Goal: Task Accomplishment & Management: Manage account settings

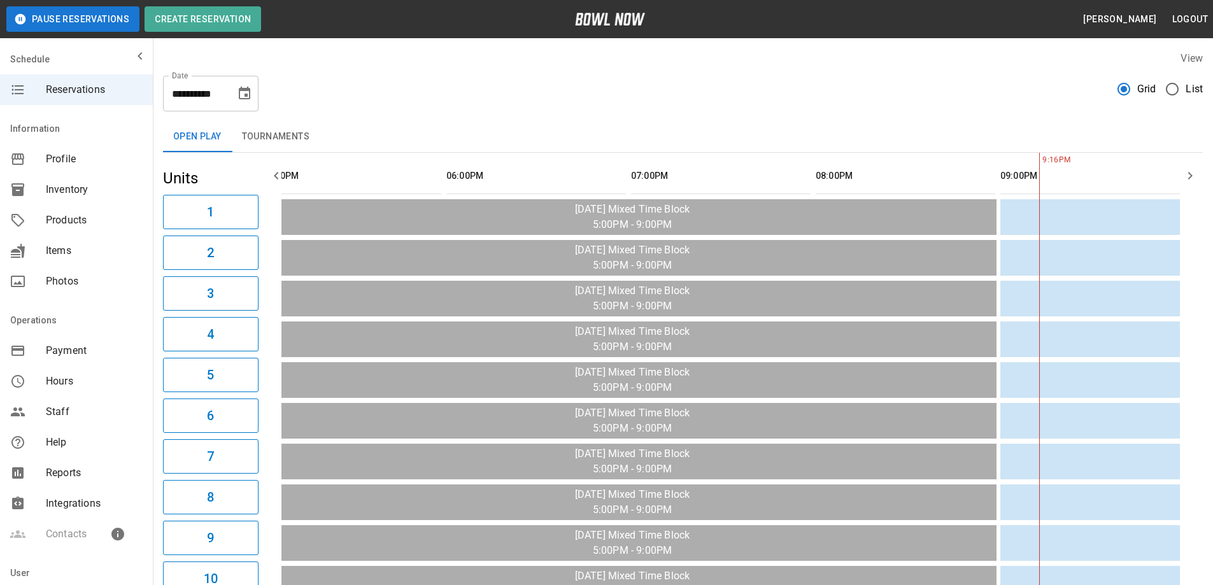
click at [1169, 72] on div "**********" at bounding box center [682, 89] width 1039 height 46
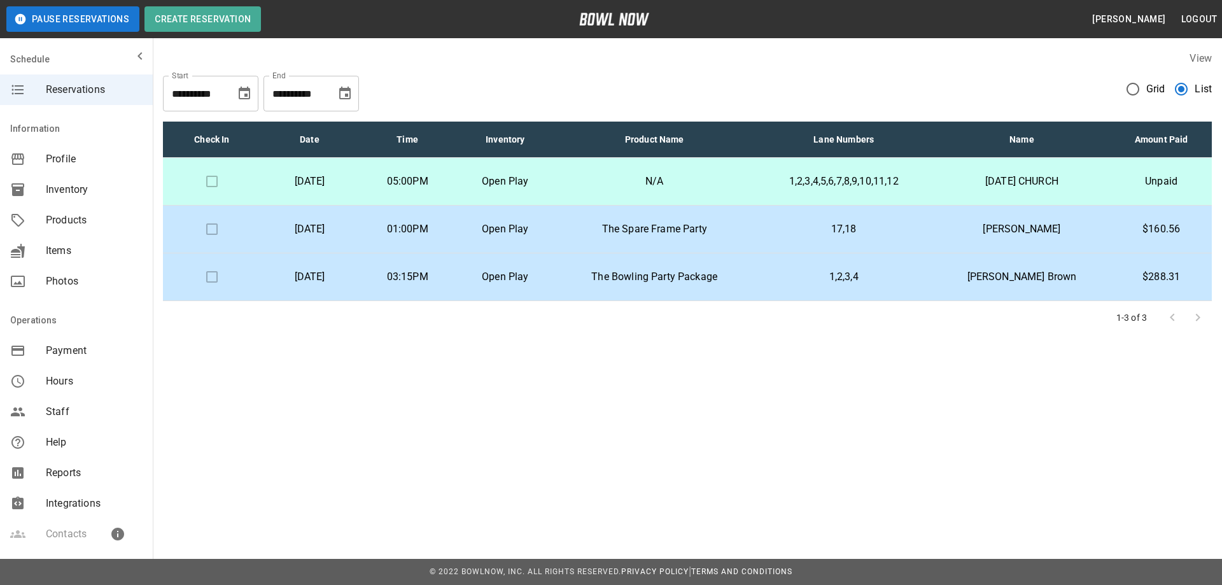
click at [818, 272] on p "1,2,3,4" at bounding box center [844, 276] width 158 height 15
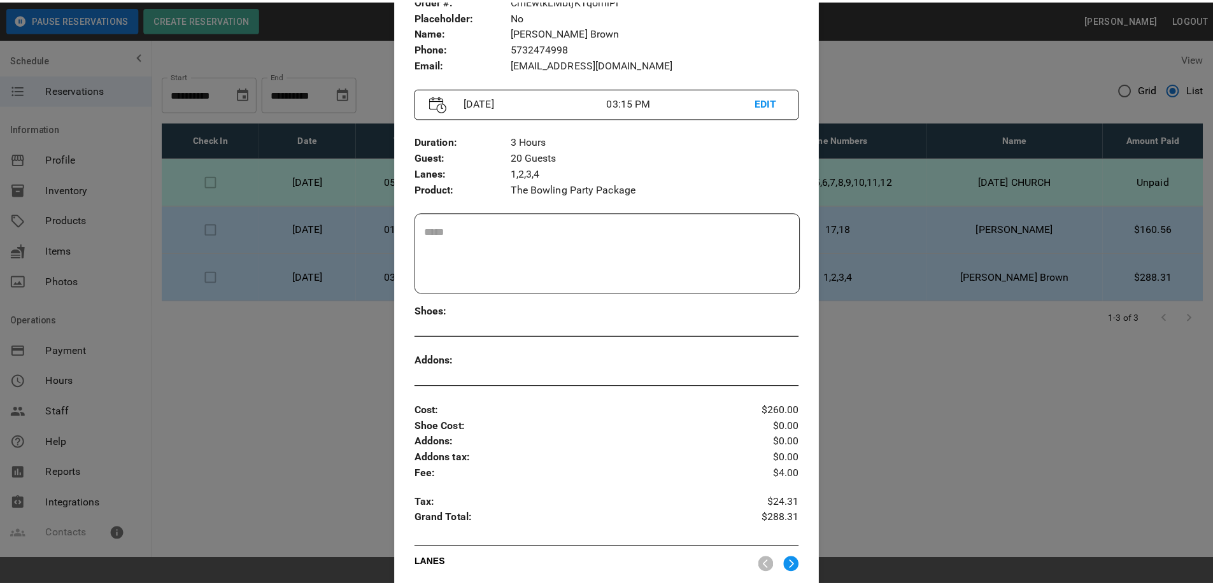
scroll to position [34, 0]
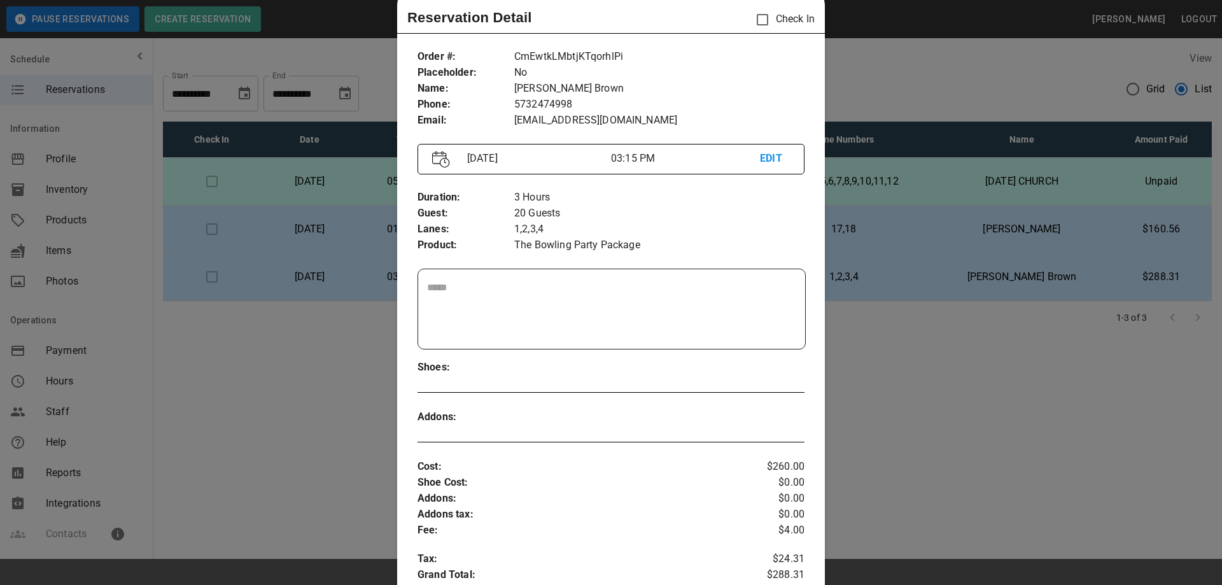
click at [873, 76] on div at bounding box center [611, 292] width 1222 height 585
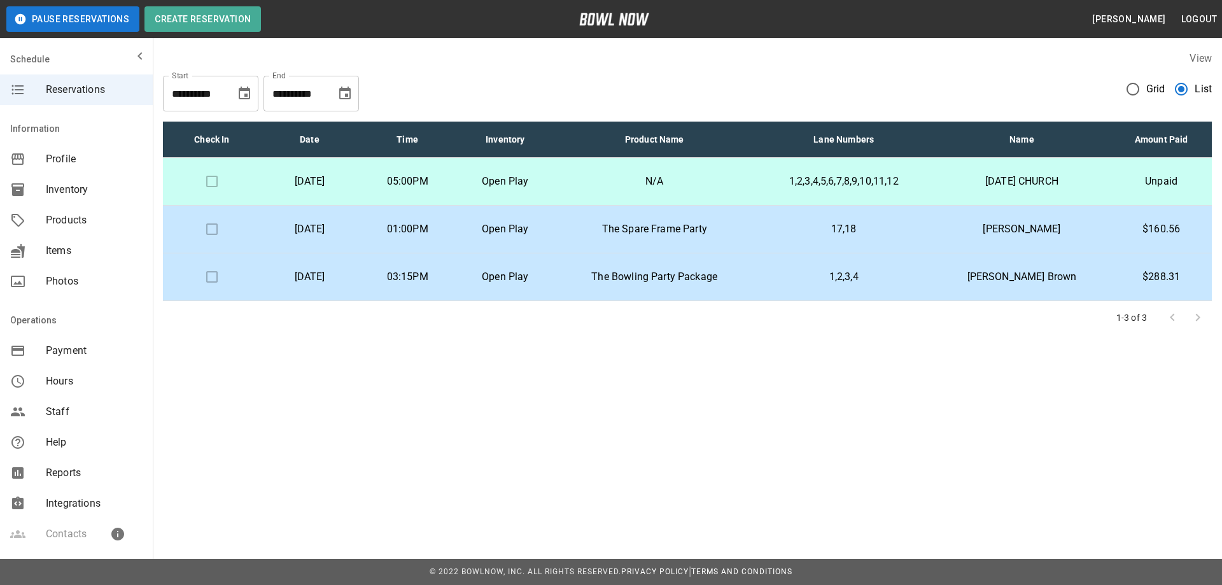
click at [346, 90] on icon "Choose date, selected date is Sep 24, 2025" at bounding box center [344, 93] width 11 height 13
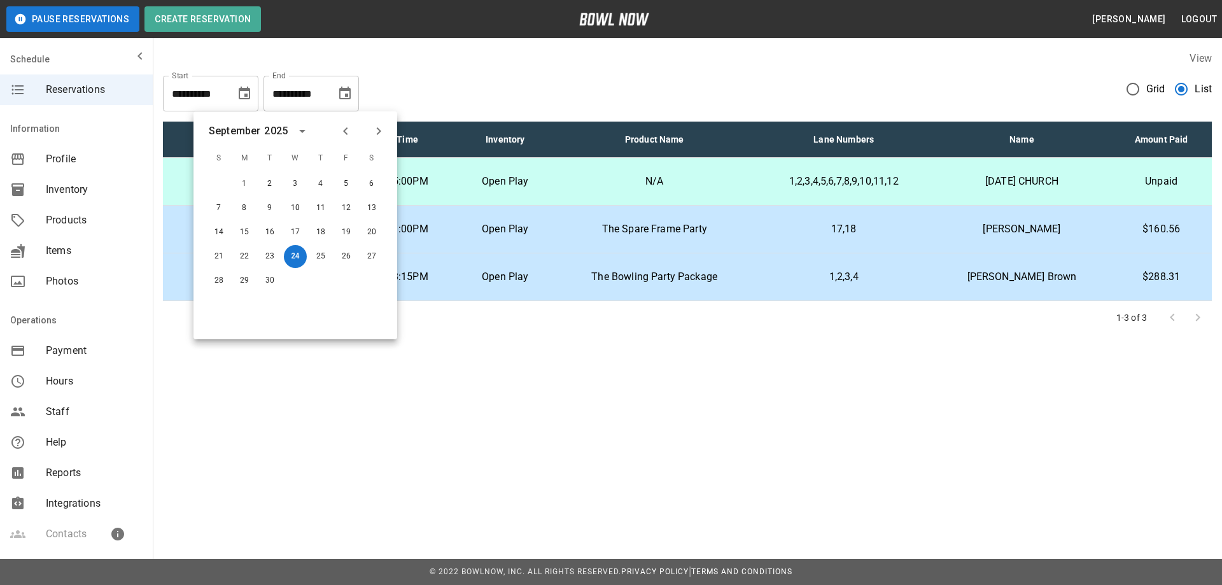
click at [379, 132] on icon "Next month" at bounding box center [379, 131] width 4 height 8
click at [344, 281] on button "31" at bounding box center [346, 280] width 23 height 23
type input "**********"
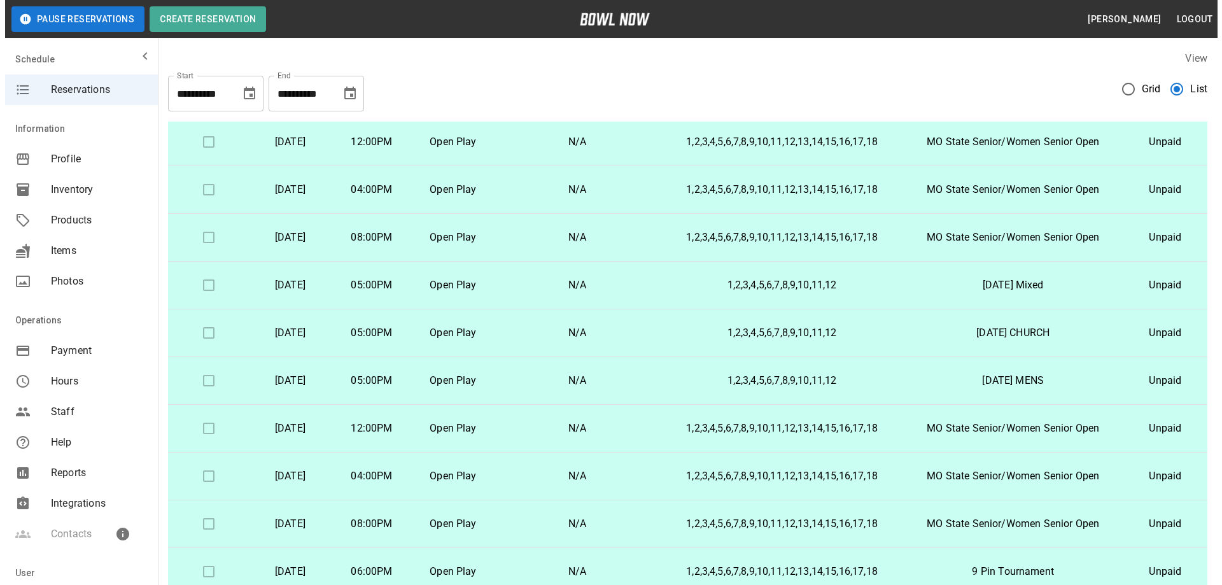
scroll to position [74, 0]
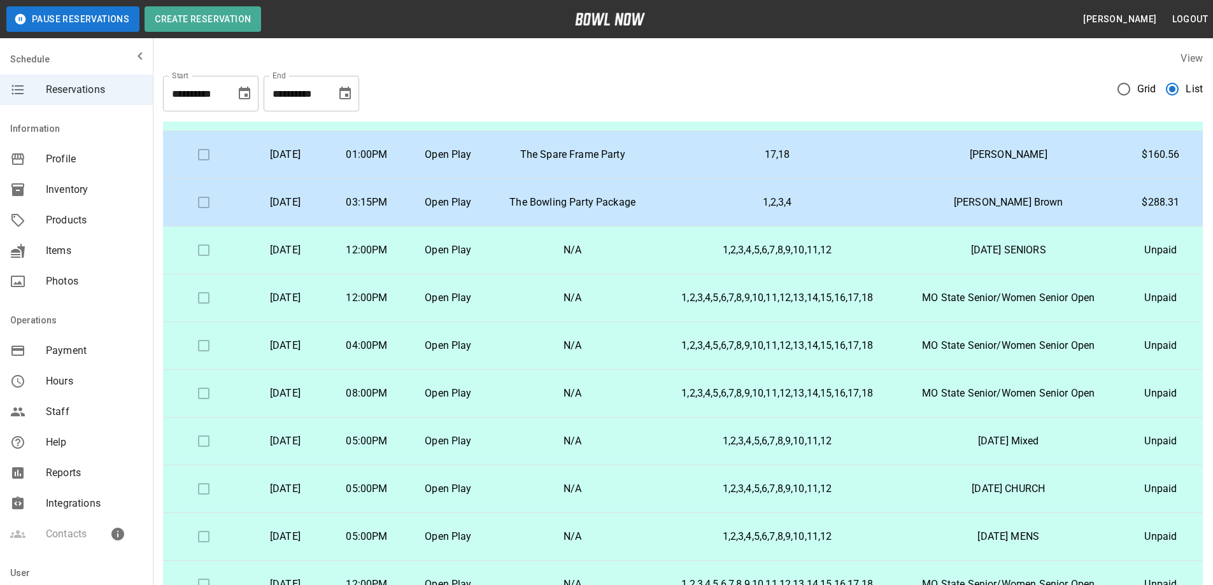
click at [864, 257] on p "1,2,3,4,5,6,7,8,9,10,11,12" at bounding box center [777, 250] width 222 height 15
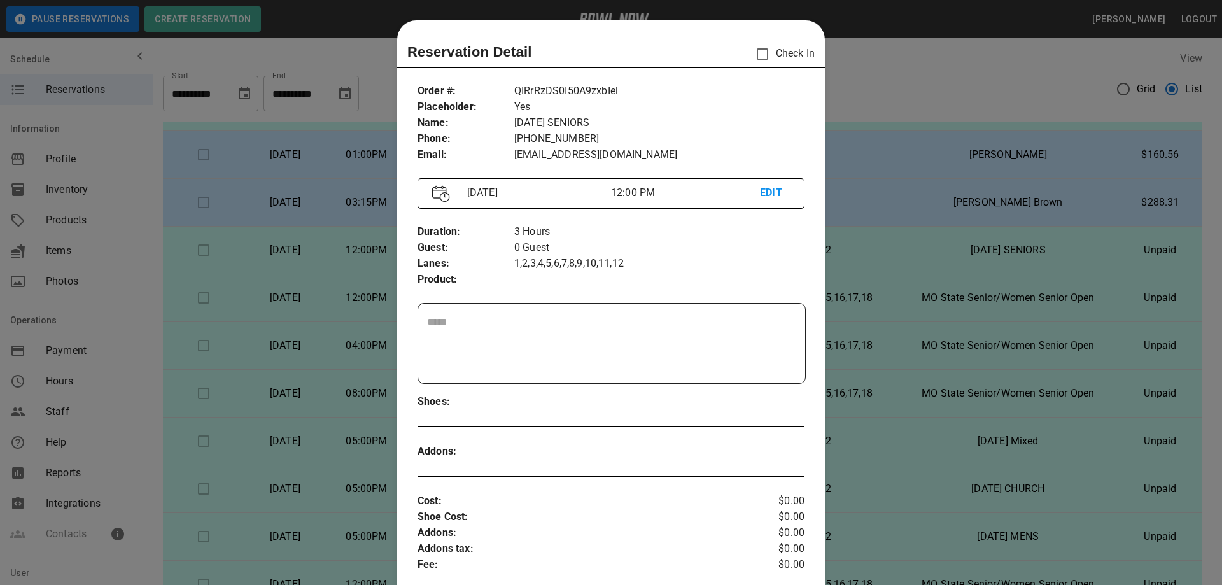
click at [689, 507] on div "Order # : Placeholder : Name : Phone : Email : QIRrRzDS0I50A9zxbIel Yes THURSDA…" at bounding box center [611, 467] width 428 height 789
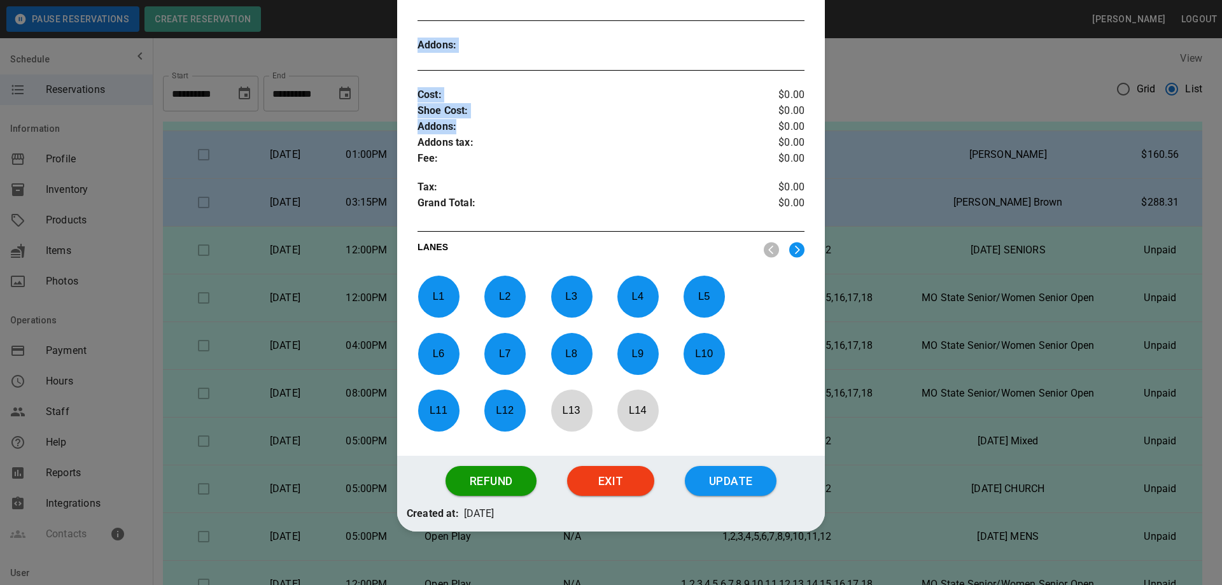
scroll to position [416, 0]
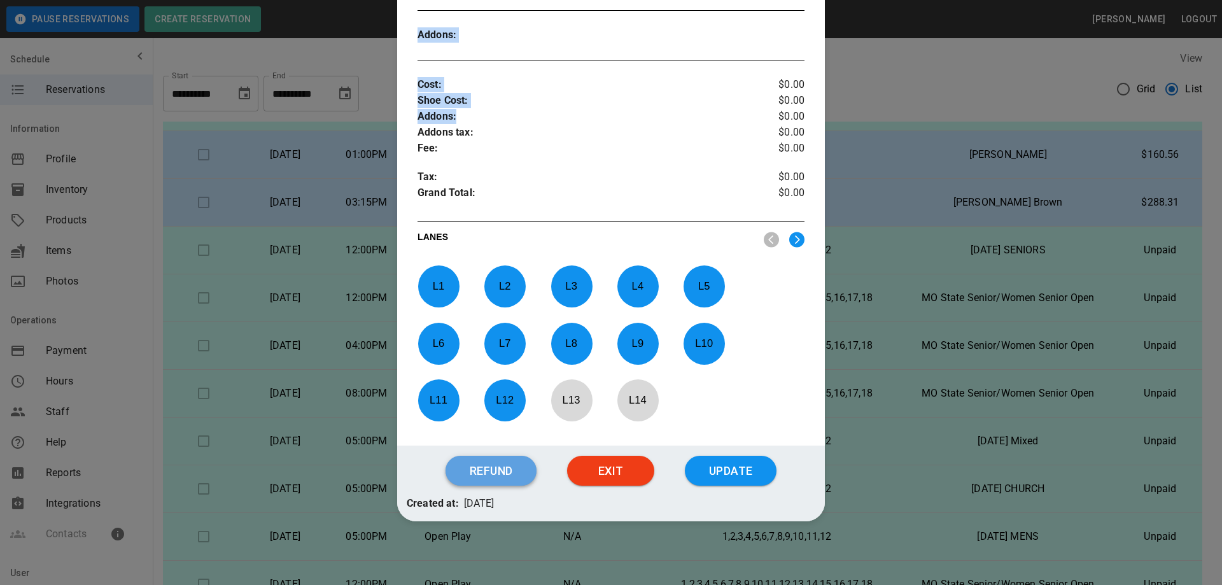
click at [490, 477] on button "Refund" at bounding box center [491, 471] width 91 height 31
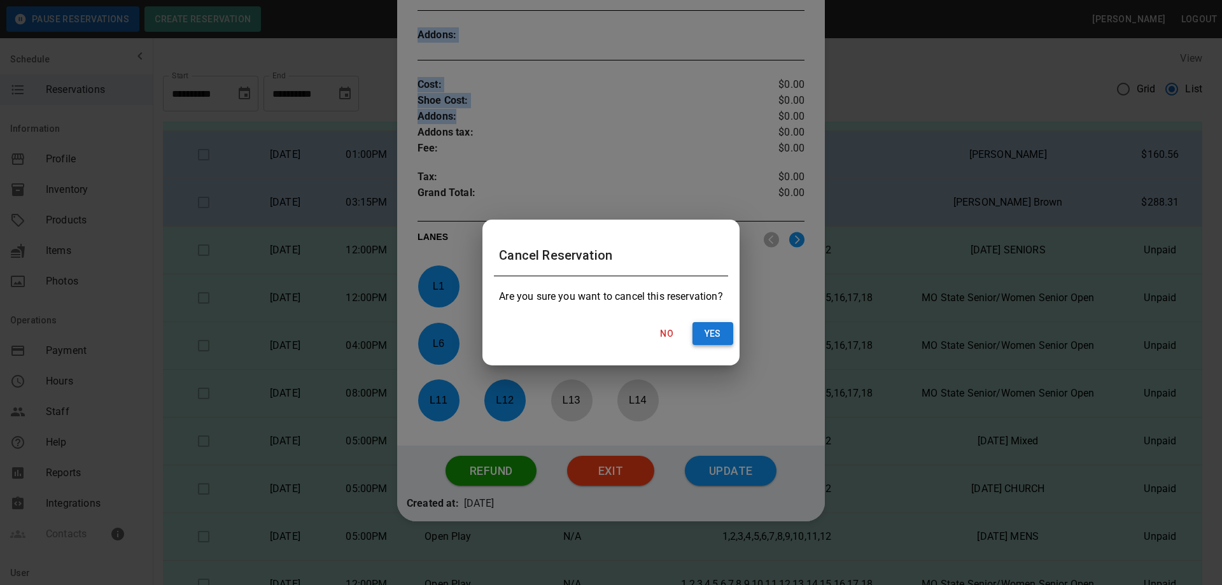
click at [712, 336] on button "Yes" at bounding box center [713, 334] width 41 height 24
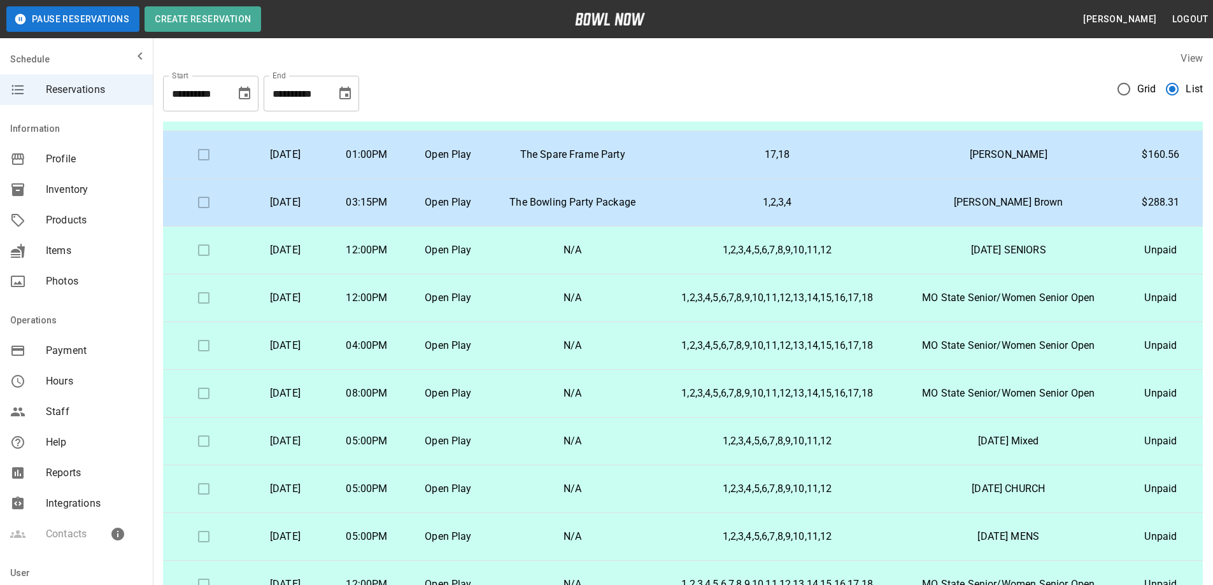
click at [898, 288] on td "1,2,3,4,5,6,7,8,9,10,11,12,13,14,15,16,17,18" at bounding box center [777, 298] width 242 height 48
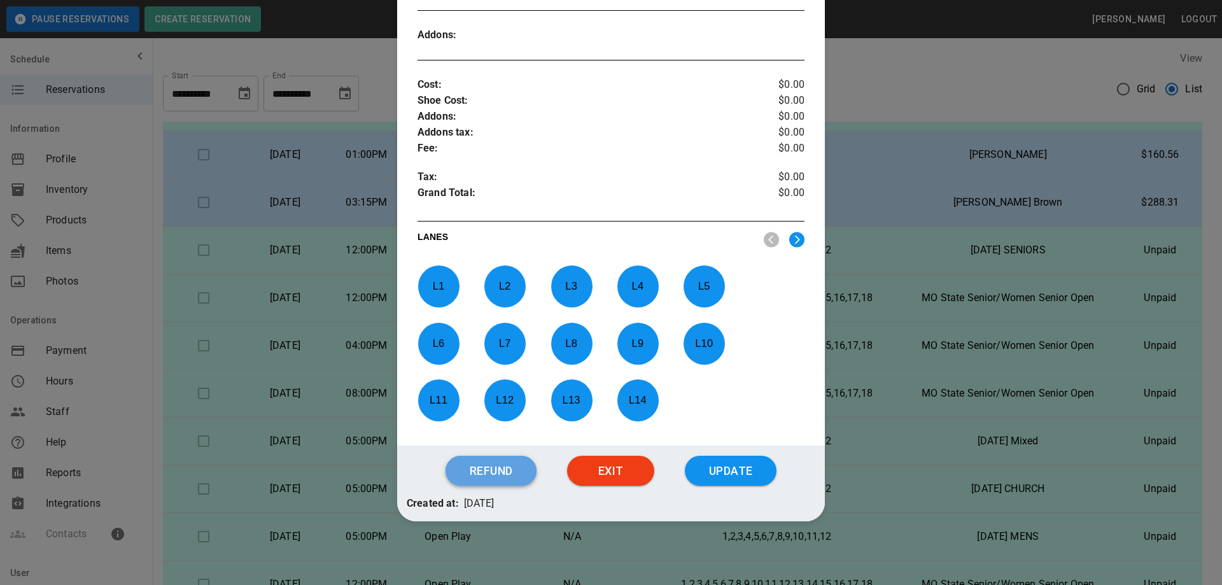
click at [497, 477] on button "Refund" at bounding box center [491, 471] width 91 height 31
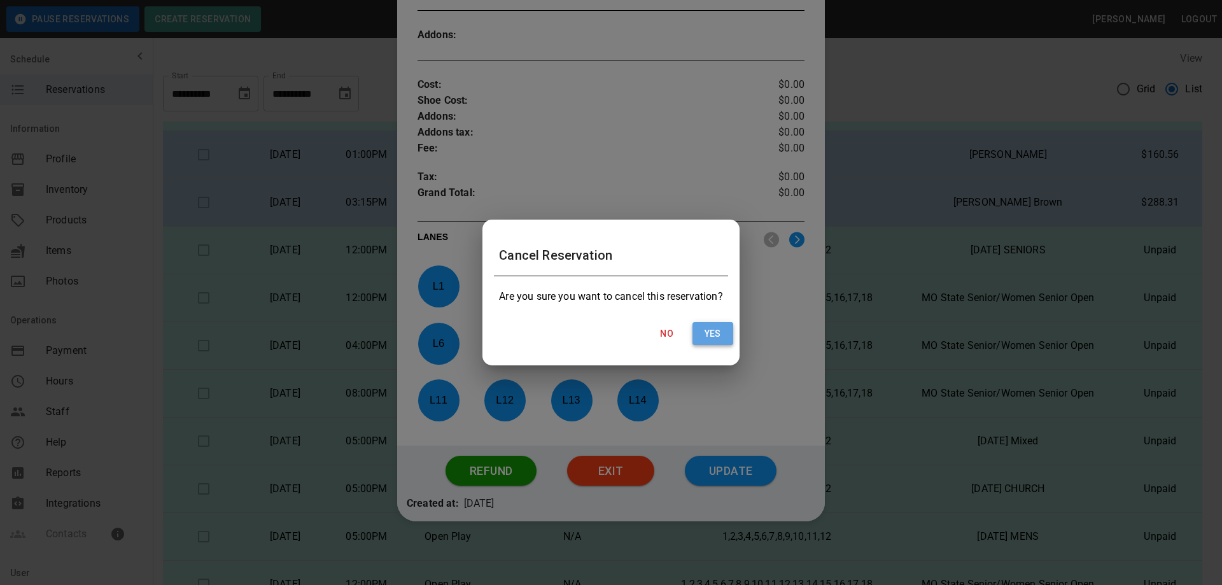
click at [714, 341] on button "Yes" at bounding box center [713, 334] width 41 height 24
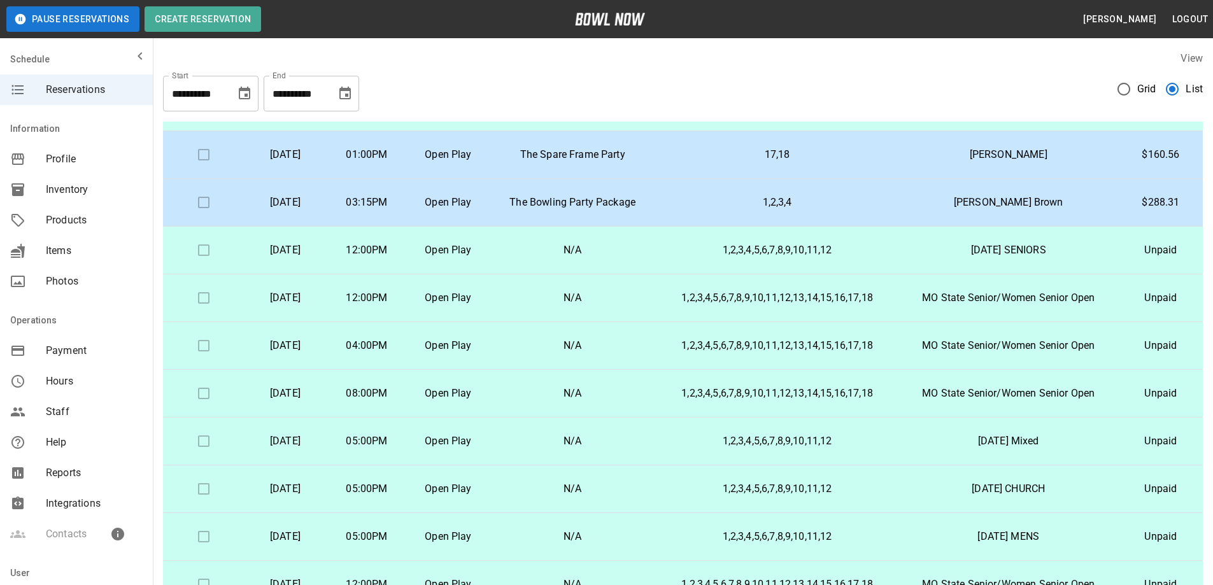
click at [848, 252] on p "1,2,3,4,5,6,7,8,9,10,11,12" at bounding box center [777, 250] width 222 height 15
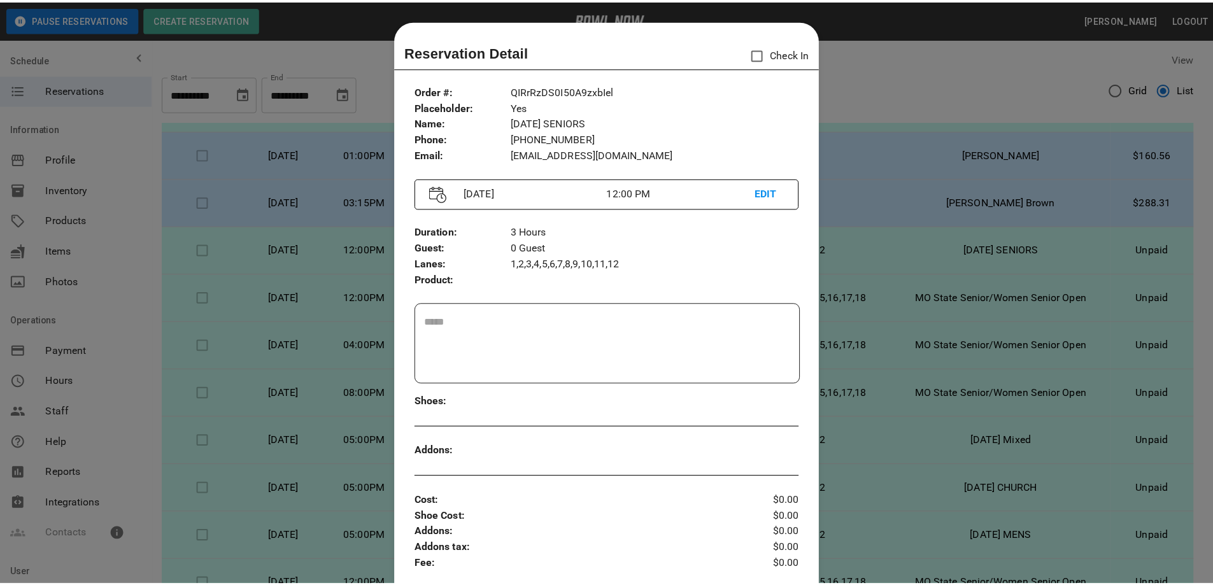
scroll to position [20, 0]
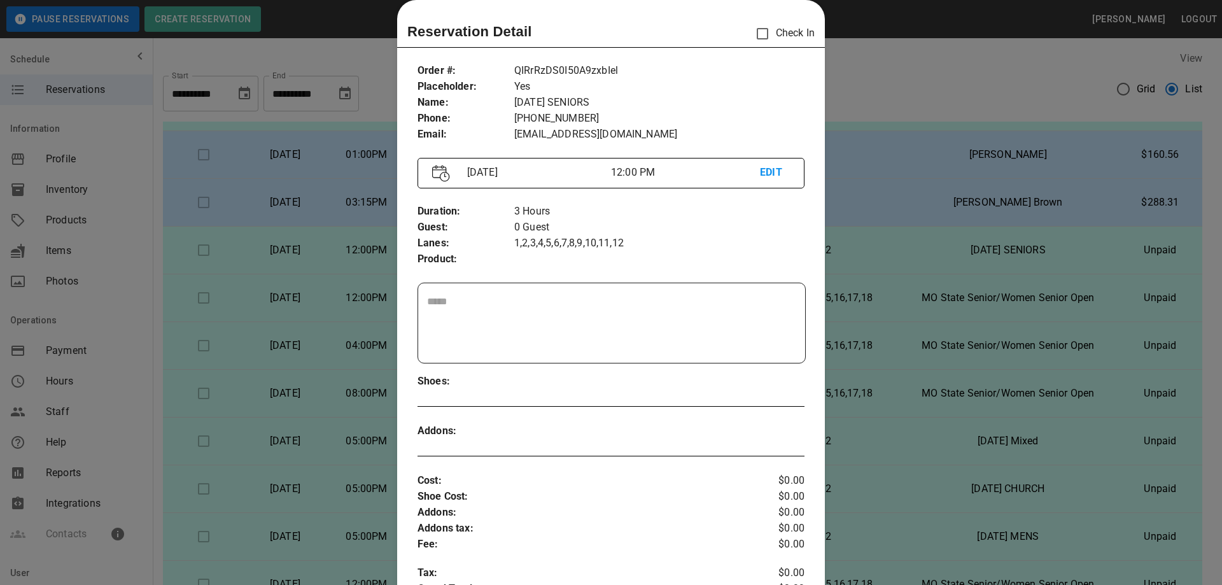
drag, startPoint x: 908, startPoint y: 76, endPoint x: 454, endPoint y: 104, distance: 455.3
click at [908, 76] on div at bounding box center [611, 292] width 1222 height 585
